Goal: Transaction & Acquisition: Obtain resource

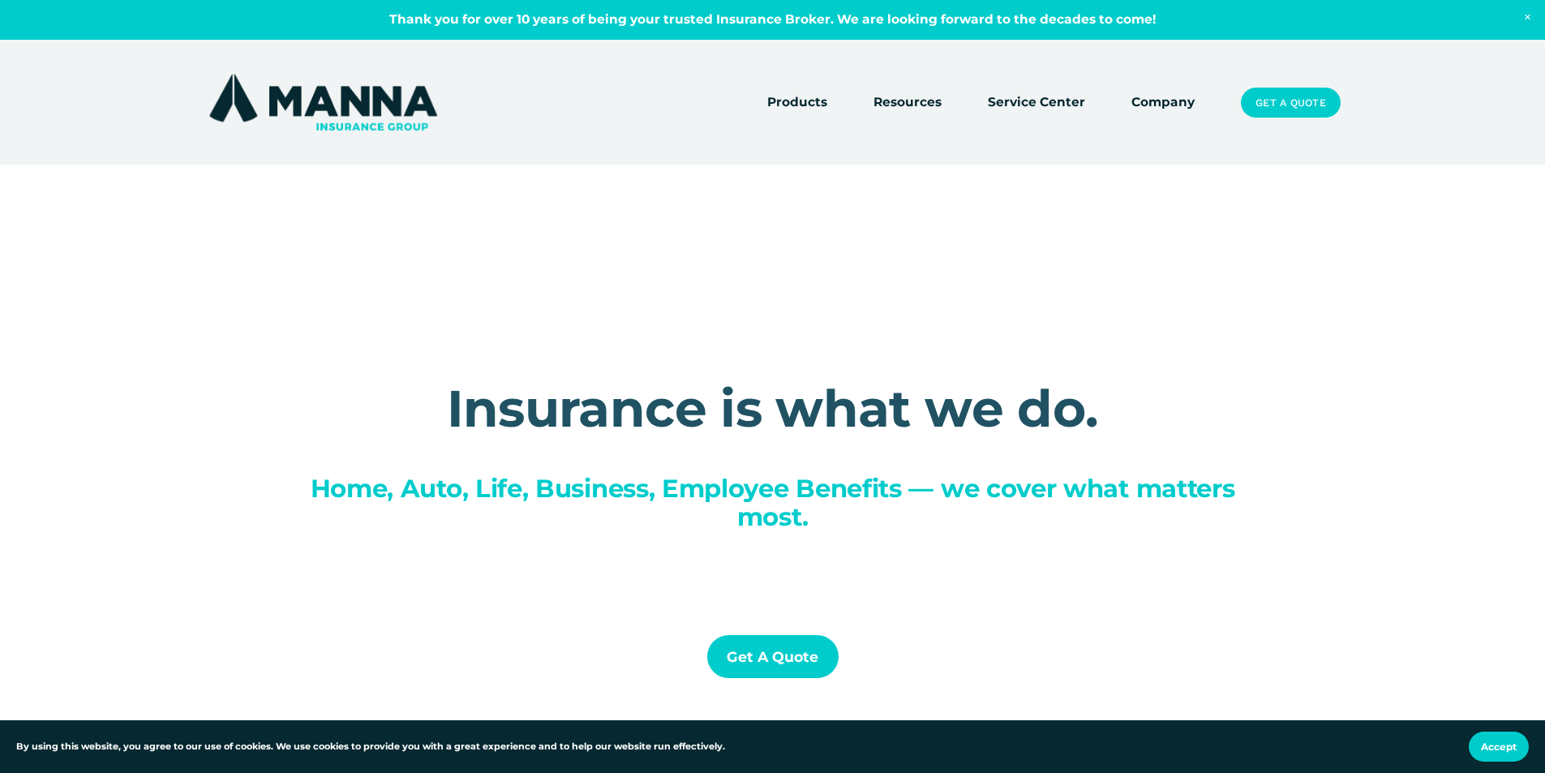
click at [1277, 101] on link "Get a Quote" at bounding box center [1290, 103] width 99 height 31
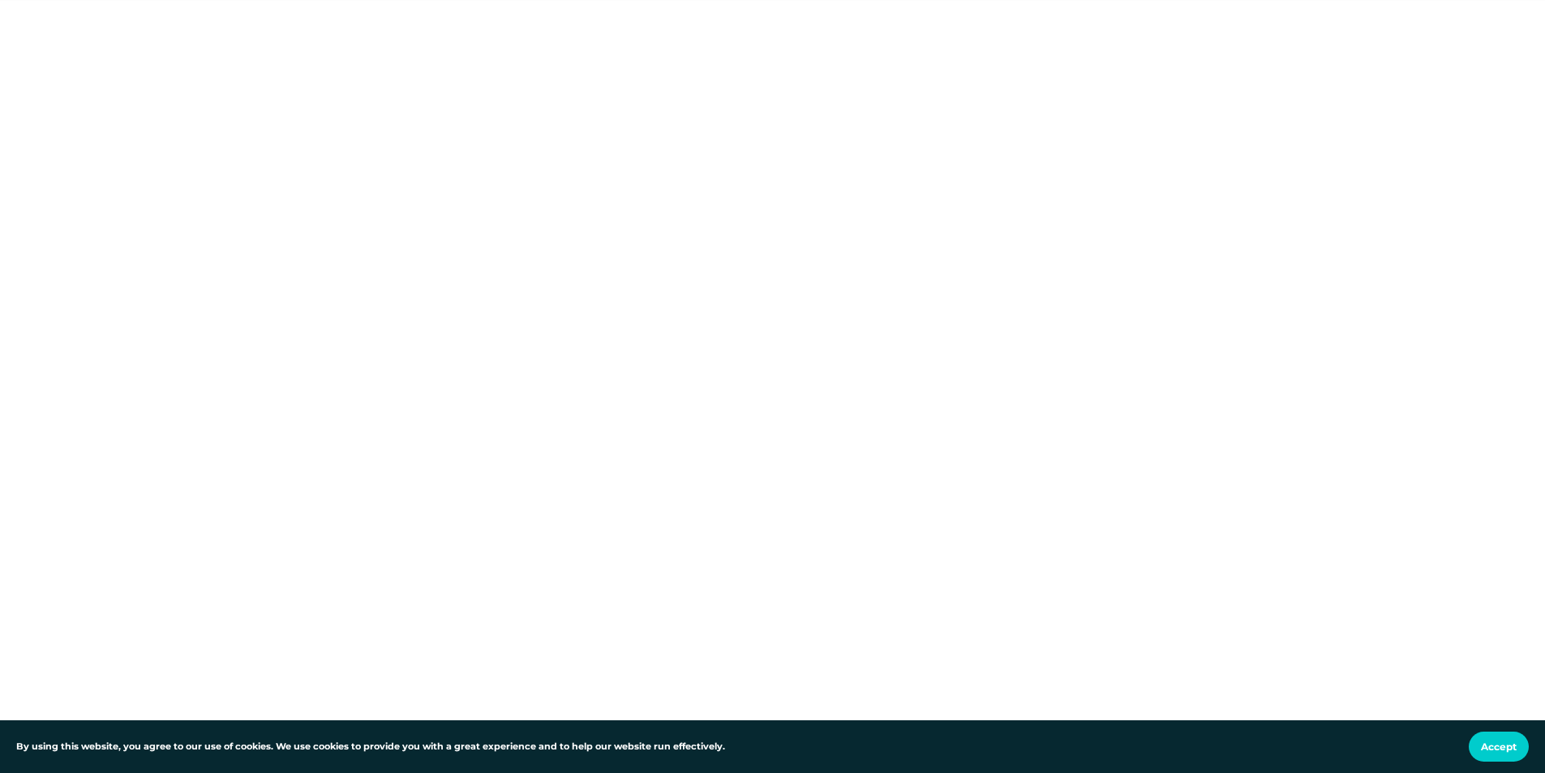
scroll to position [243, 0]
click at [1493, 755] on button "Accept" at bounding box center [1499, 747] width 60 height 30
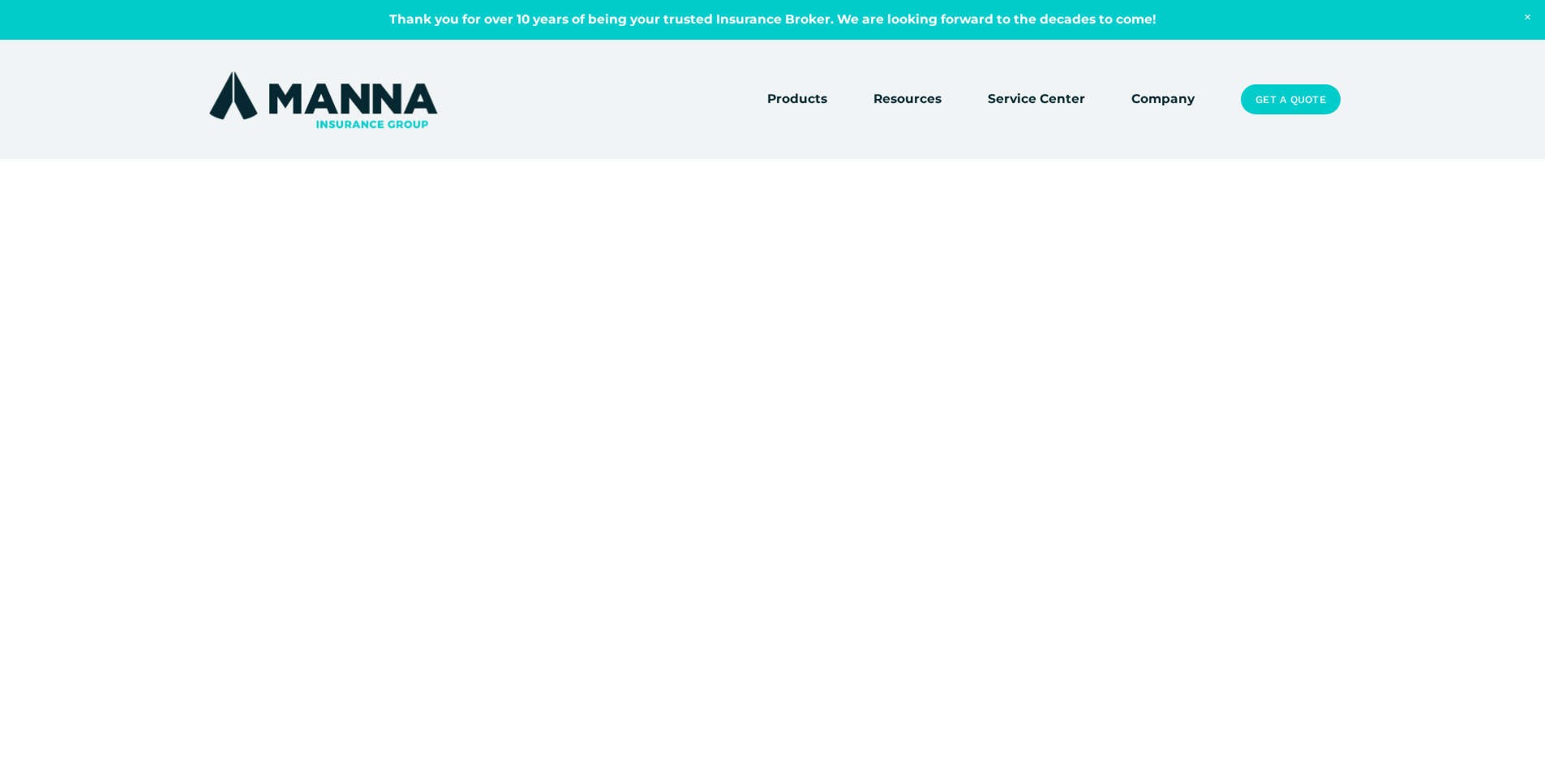
scroll to position [0, 0]
